Goal: Task Accomplishment & Management: Use online tool/utility

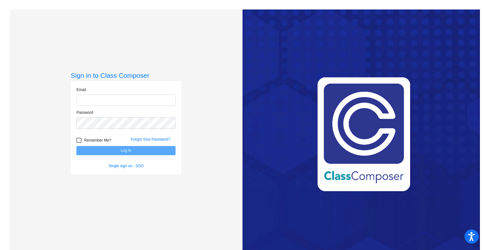
type input "[EMAIL_ADDRESS][PERSON_NAME][DOMAIN_NAME]"
click at [78, 140] on div at bounding box center [78, 140] width 5 height 5
click at [79, 143] on input "Remember Me?" at bounding box center [79, 143] width 0 height 0
checkbox input "true"
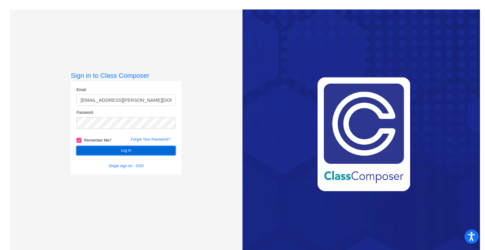
click at [125, 150] on button "Log In" at bounding box center [125, 150] width 99 height 9
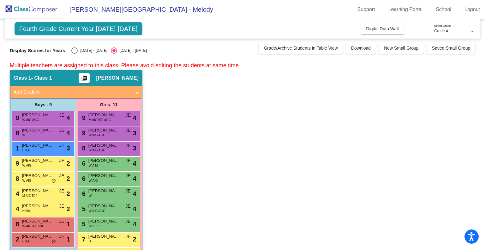
click at [75, 51] on div "Select an option" at bounding box center [75, 51] width 0 height 0
click at [74, 54] on input "[DATE] - [DATE]" at bounding box center [74, 54] width 0 height 0
radio input "true"
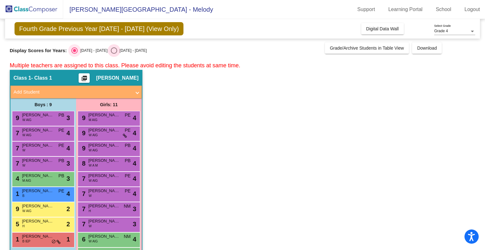
click at [114, 51] on div "Select an option" at bounding box center [114, 51] width 0 height 0
click at [114, 54] on input "[DATE] - [DATE]" at bounding box center [114, 54] width 0 height 0
radio input "true"
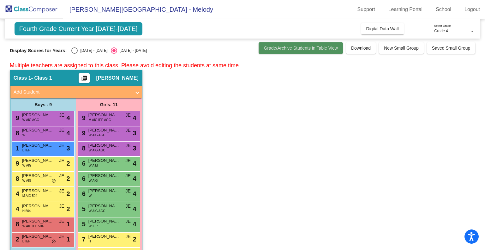
click at [310, 48] on span "Grade/Archive Students in Table View" at bounding box center [301, 48] width 74 height 5
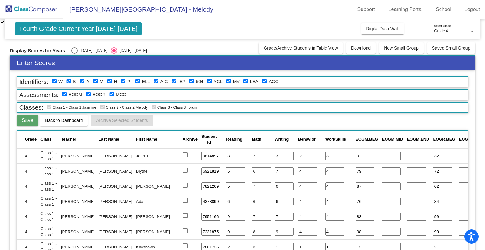
click at [241, 46] on div "Display Scores for Years: [DATE] - [DATE] [DATE] - [DATE] Grade/Archive Student…" at bounding box center [243, 47] width 466 height 11
